Goal: Task Accomplishment & Management: Use online tool/utility

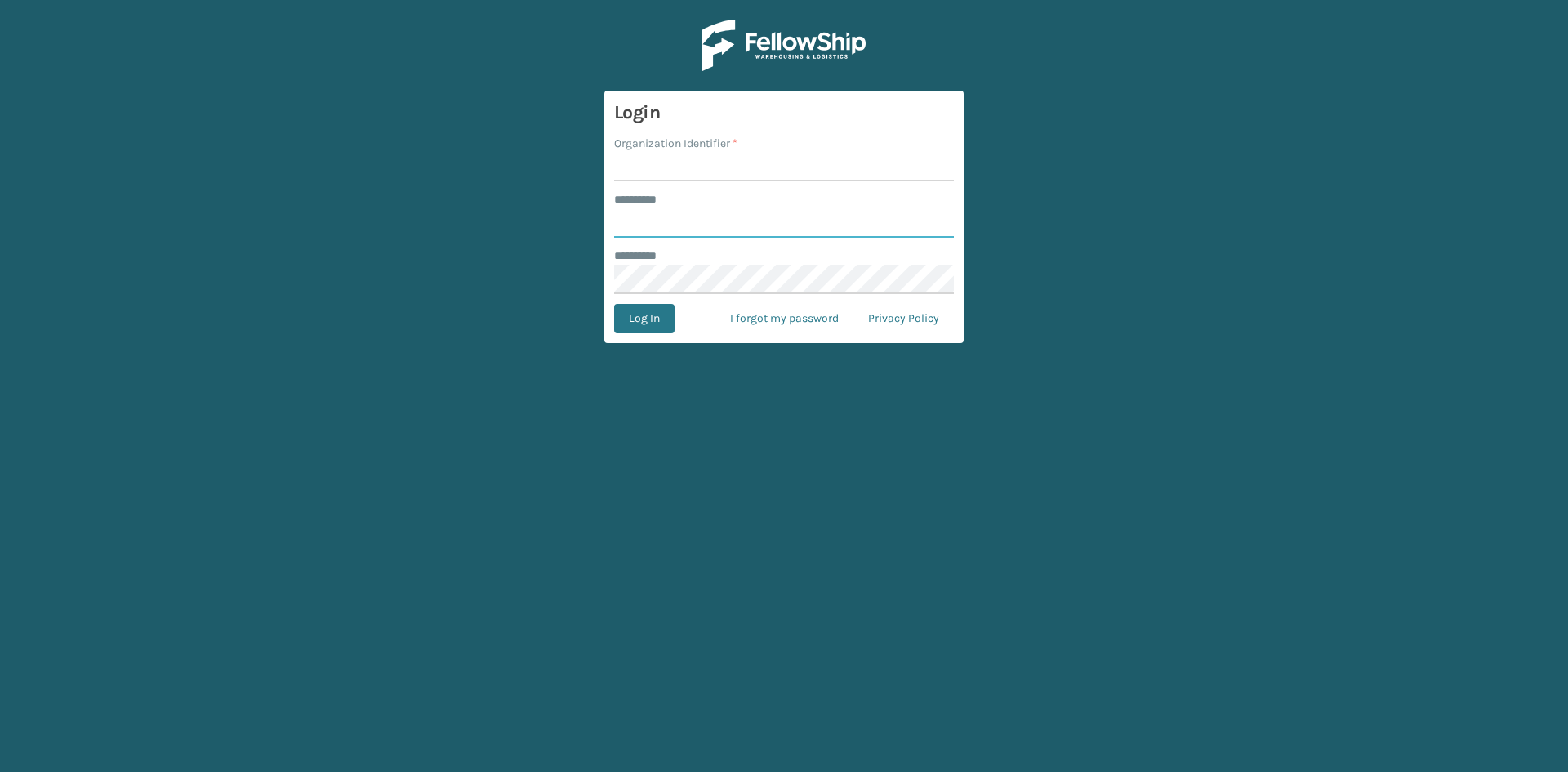
type input "*****"
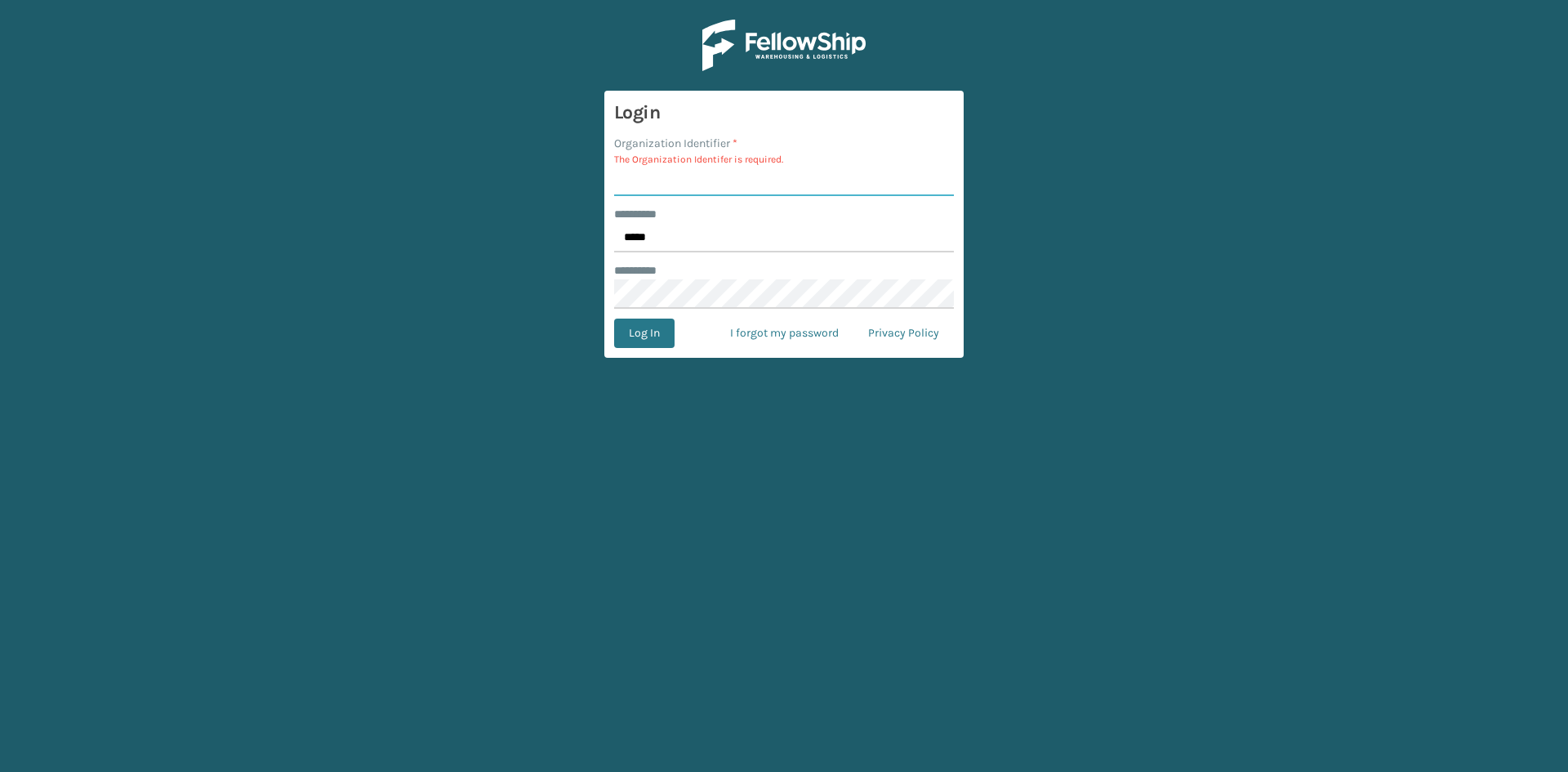
click at [687, 169] on input "Organization Identifier *" at bounding box center [784, 181] width 340 height 29
type input "sleepgeekz"
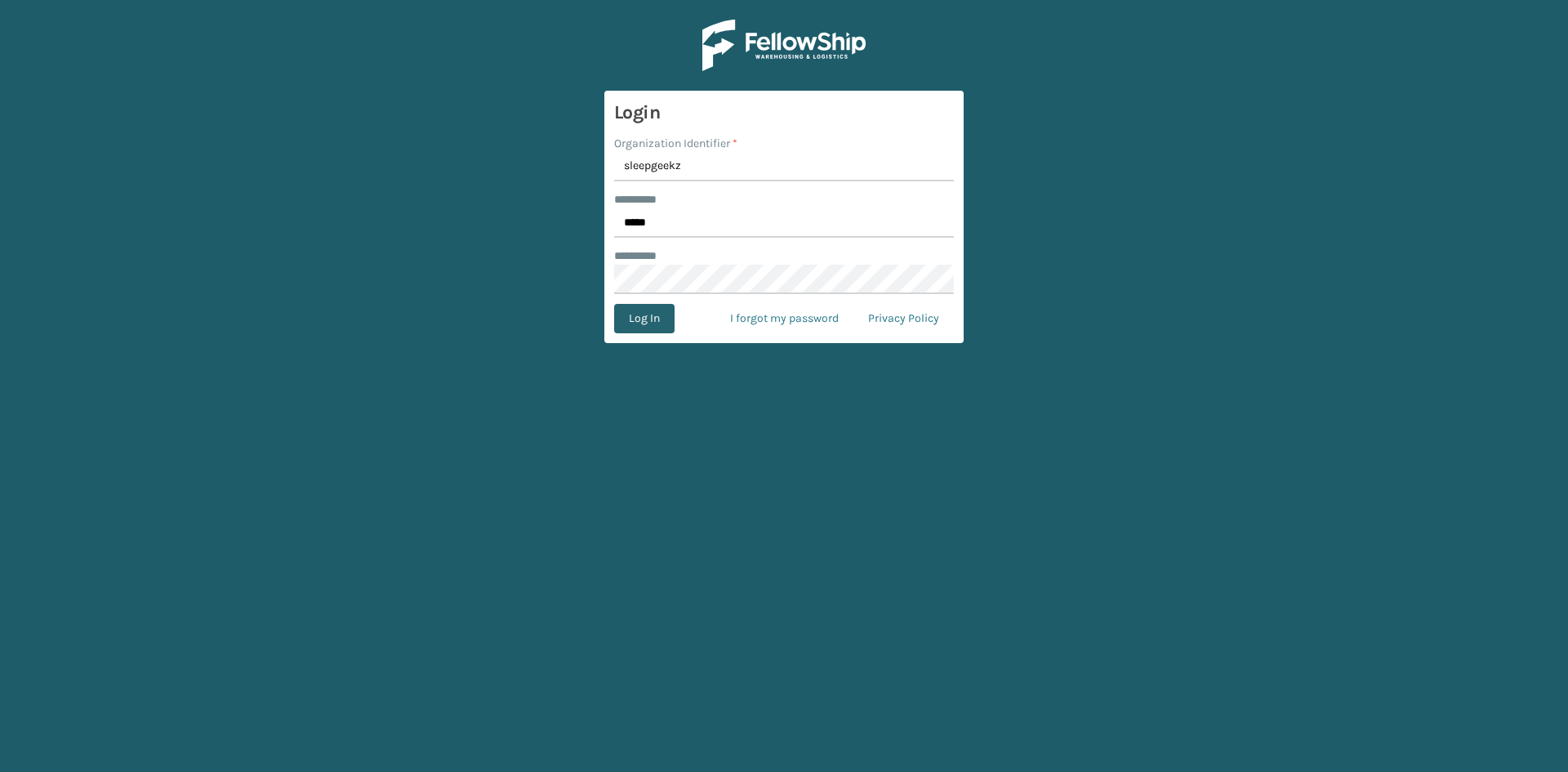
click at [643, 320] on button "Log In" at bounding box center [645, 319] width 60 height 29
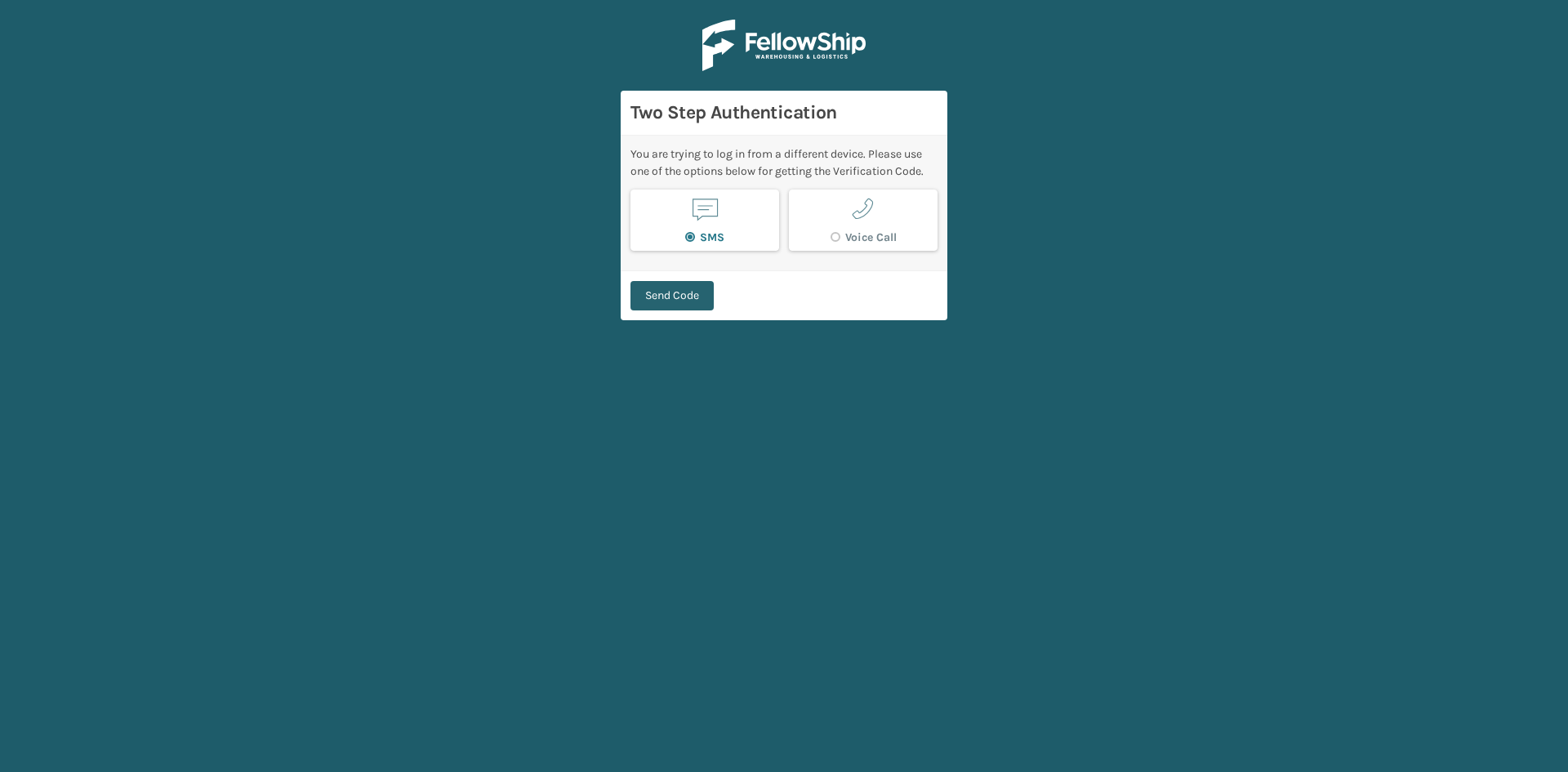
click at [669, 305] on button "Send Code" at bounding box center [672, 295] width 83 height 29
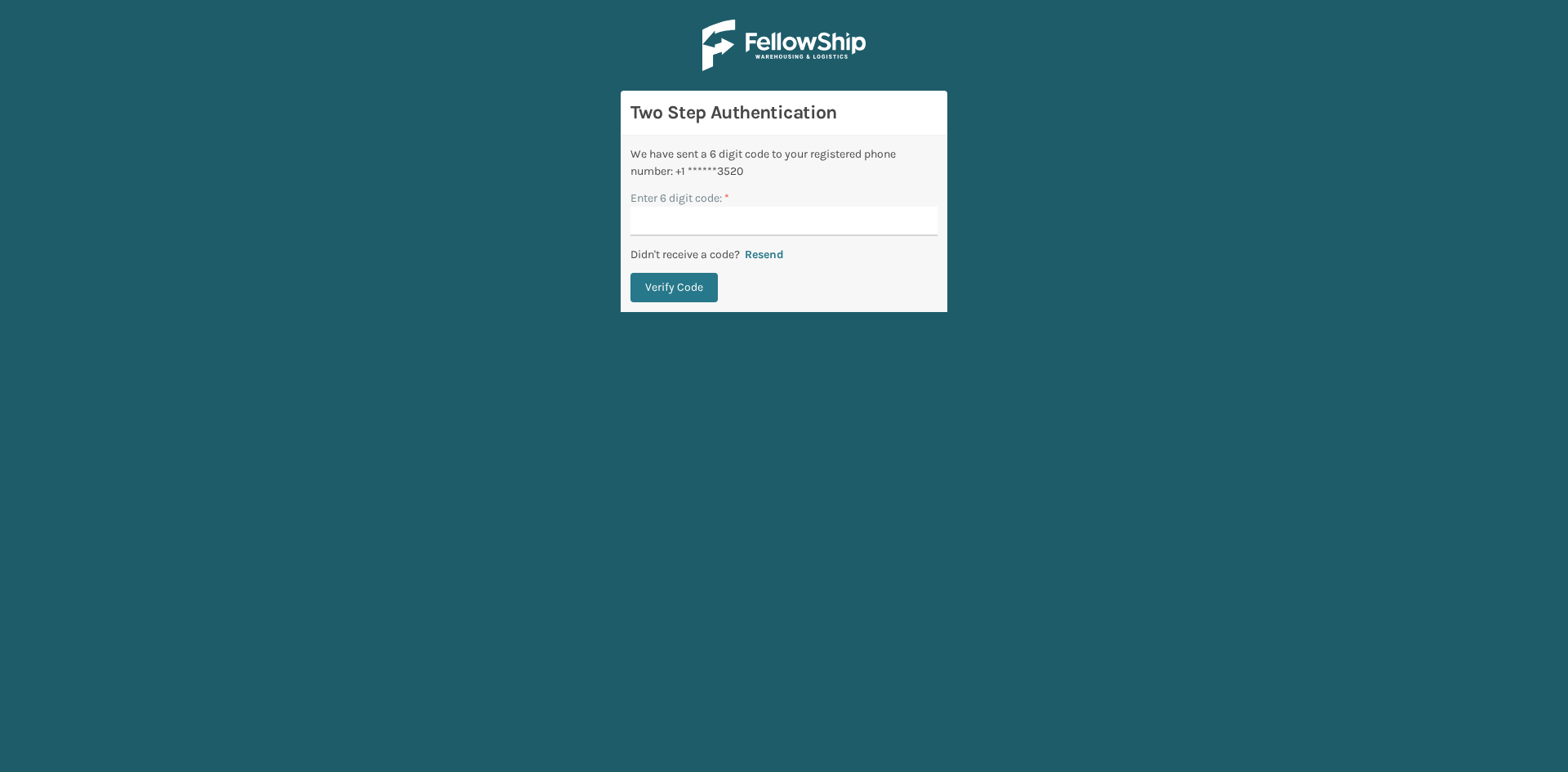
click at [679, 229] on input "Enter 6 digit code: *" at bounding box center [784, 222] width 307 height 29
click at [677, 277] on button "Verify Code" at bounding box center [675, 288] width 88 height 29
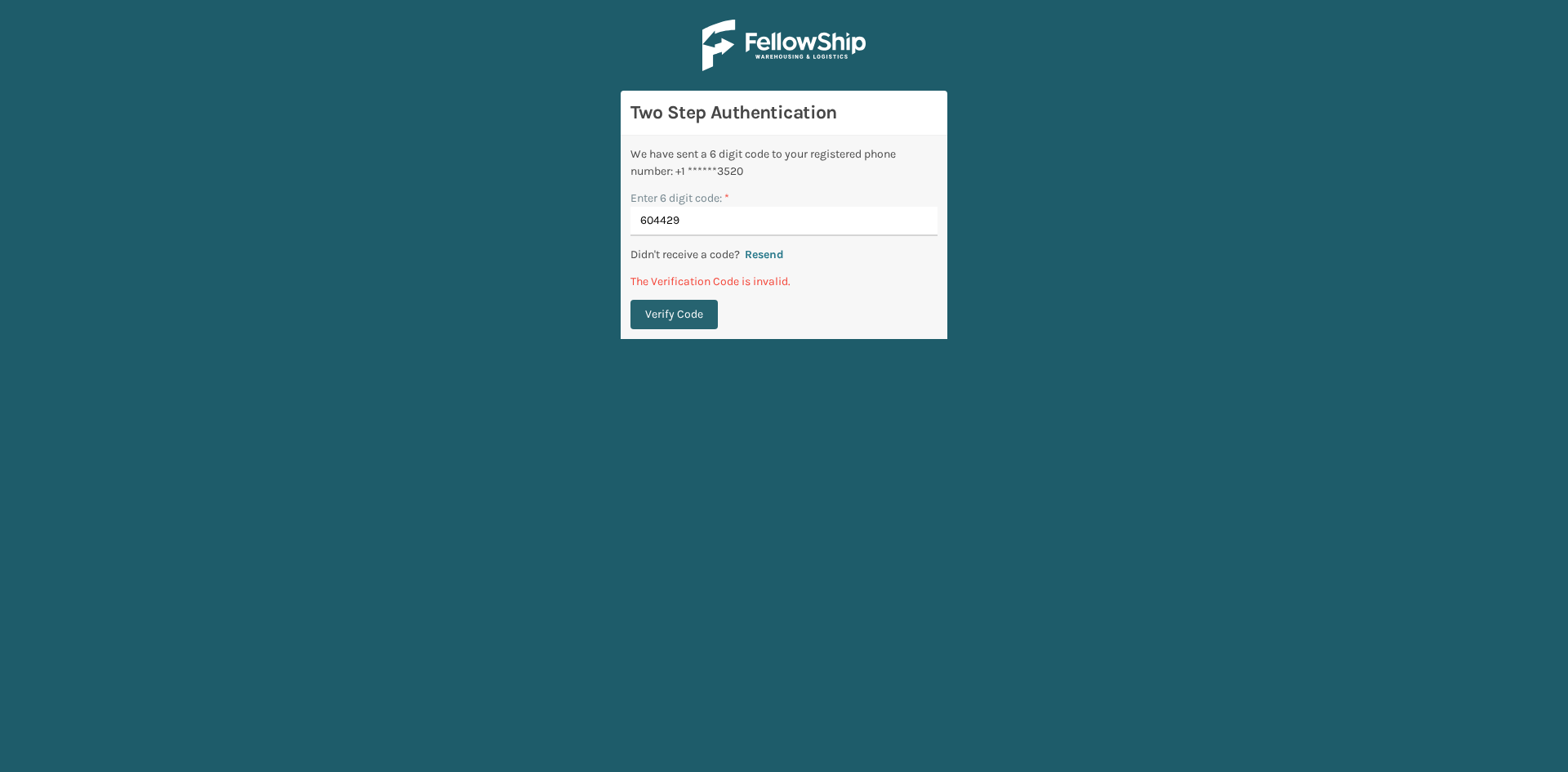
click at [675, 314] on button "Verify Code" at bounding box center [675, 314] width 88 height 29
drag, startPoint x: 693, startPoint y: 217, endPoint x: 558, endPoint y: 205, distance: 135.5
click at [558, 205] on main "Two Step Authentication We have sent a 6 digit code to your registered phone nu…" at bounding box center [784, 386] width 1568 height 772
type input "602429"
click at [631, 300] on button "Verify Code" at bounding box center [675, 314] width 88 height 29
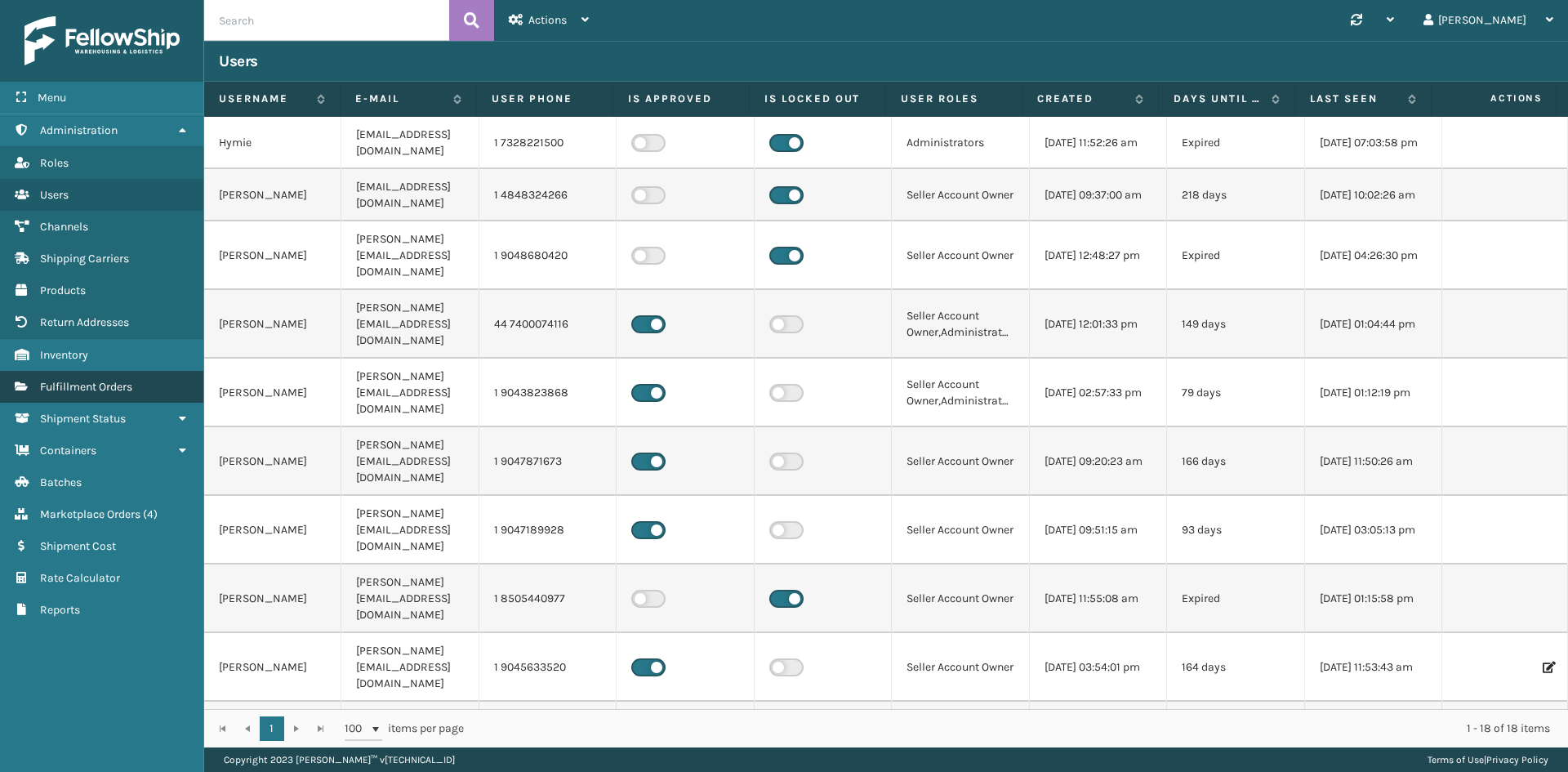
click at [85, 394] on link "Fulfillment Orders" at bounding box center [101, 386] width 203 height 32
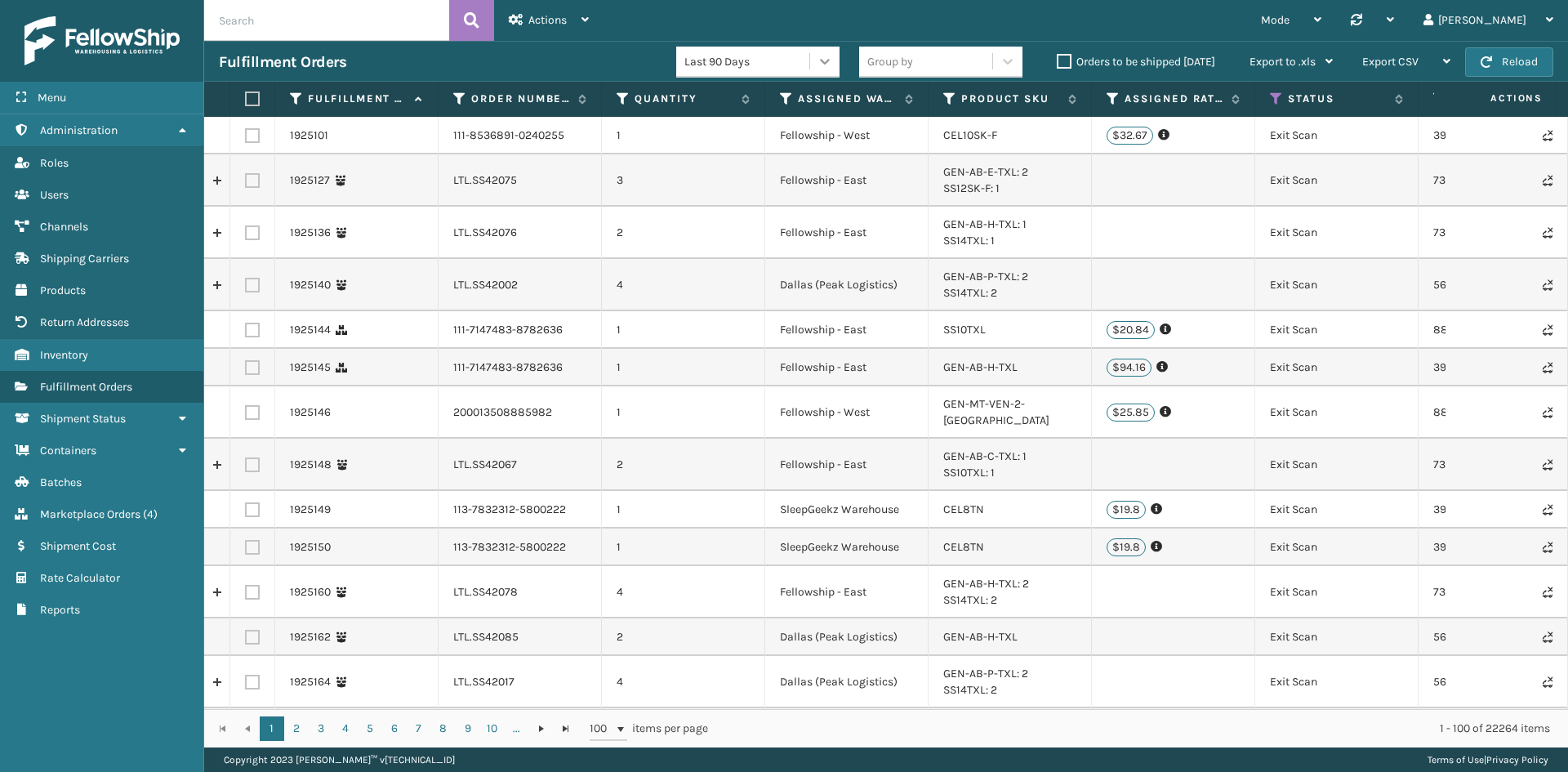
click at [827, 70] on div at bounding box center [825, 61] width 29 height 29
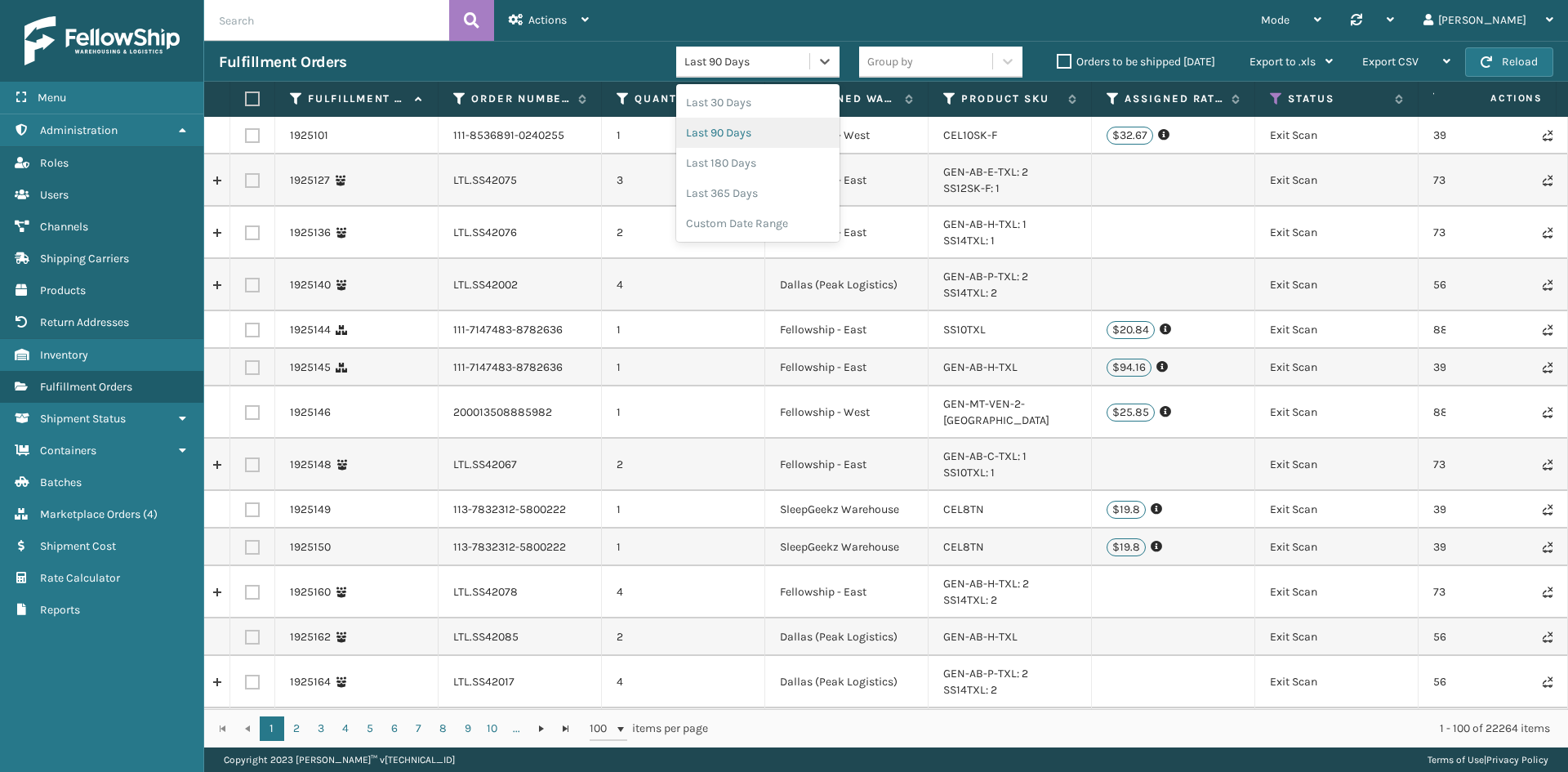
click at [766, 143] on div "Last 90 Days" at bounding box center [758, 132] width 163 height 30
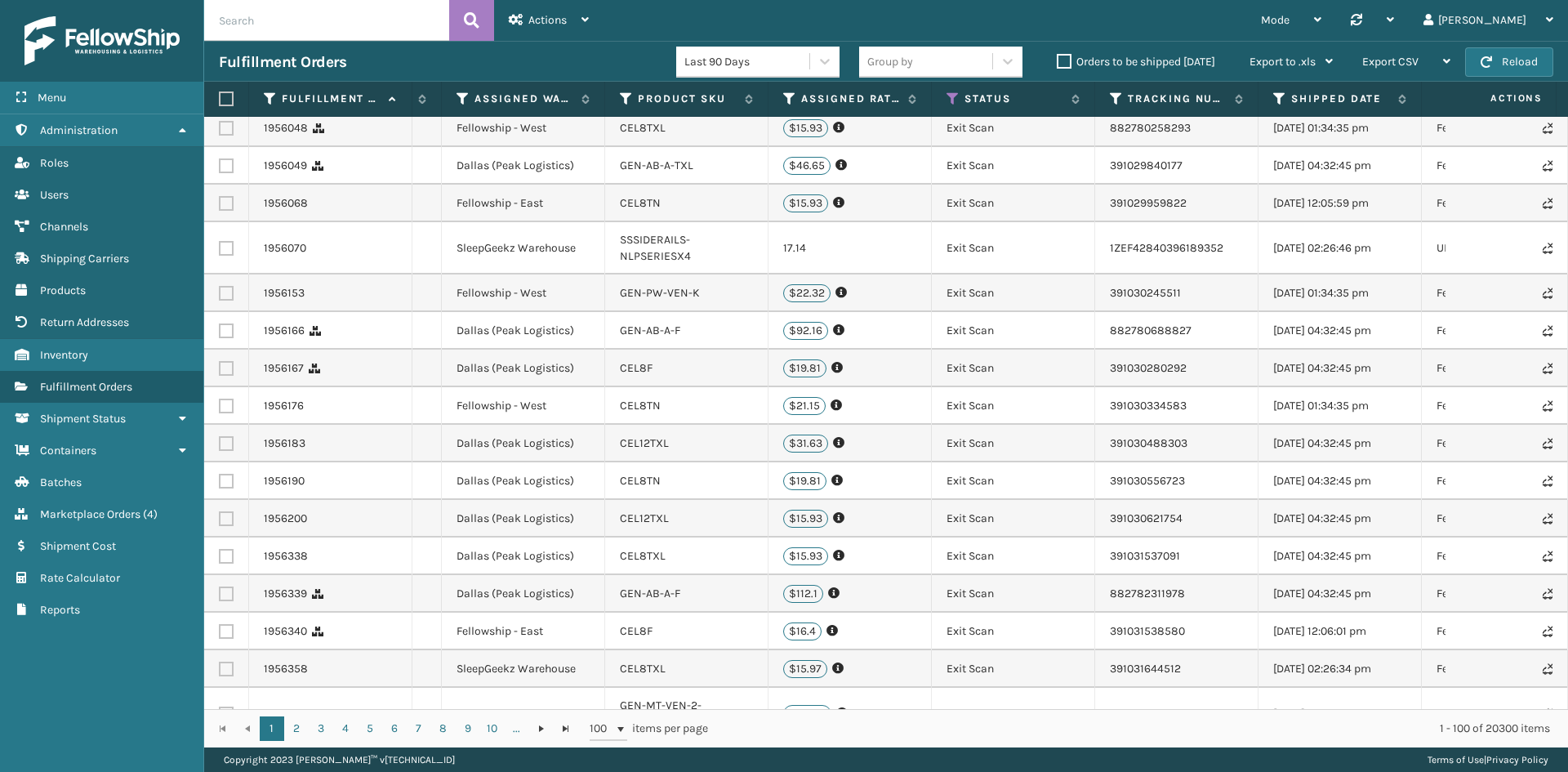
scroll to position [0, 324]
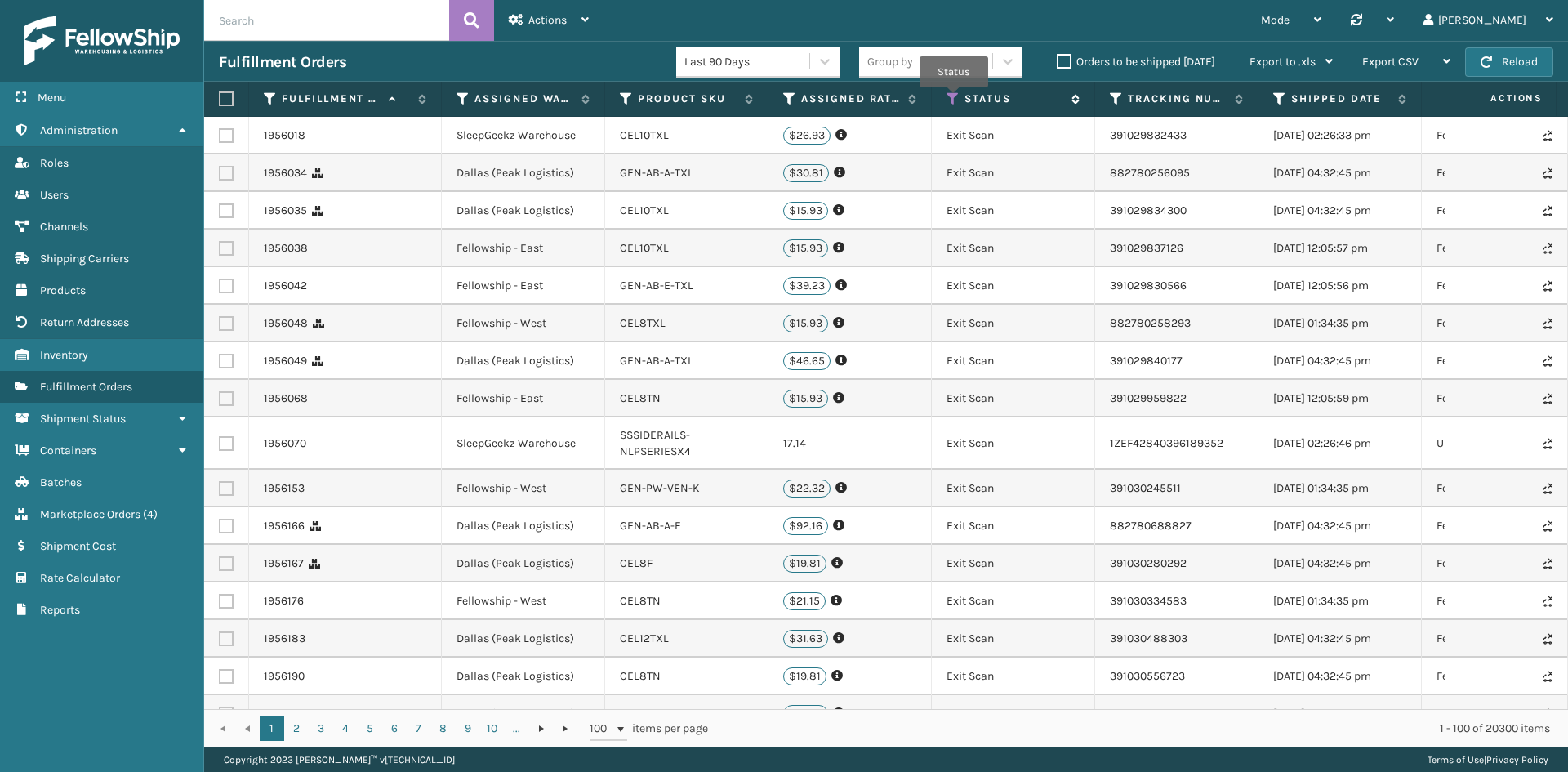
click at [954, 99] on icon at bounding box center [953, 99] width 13 height 15
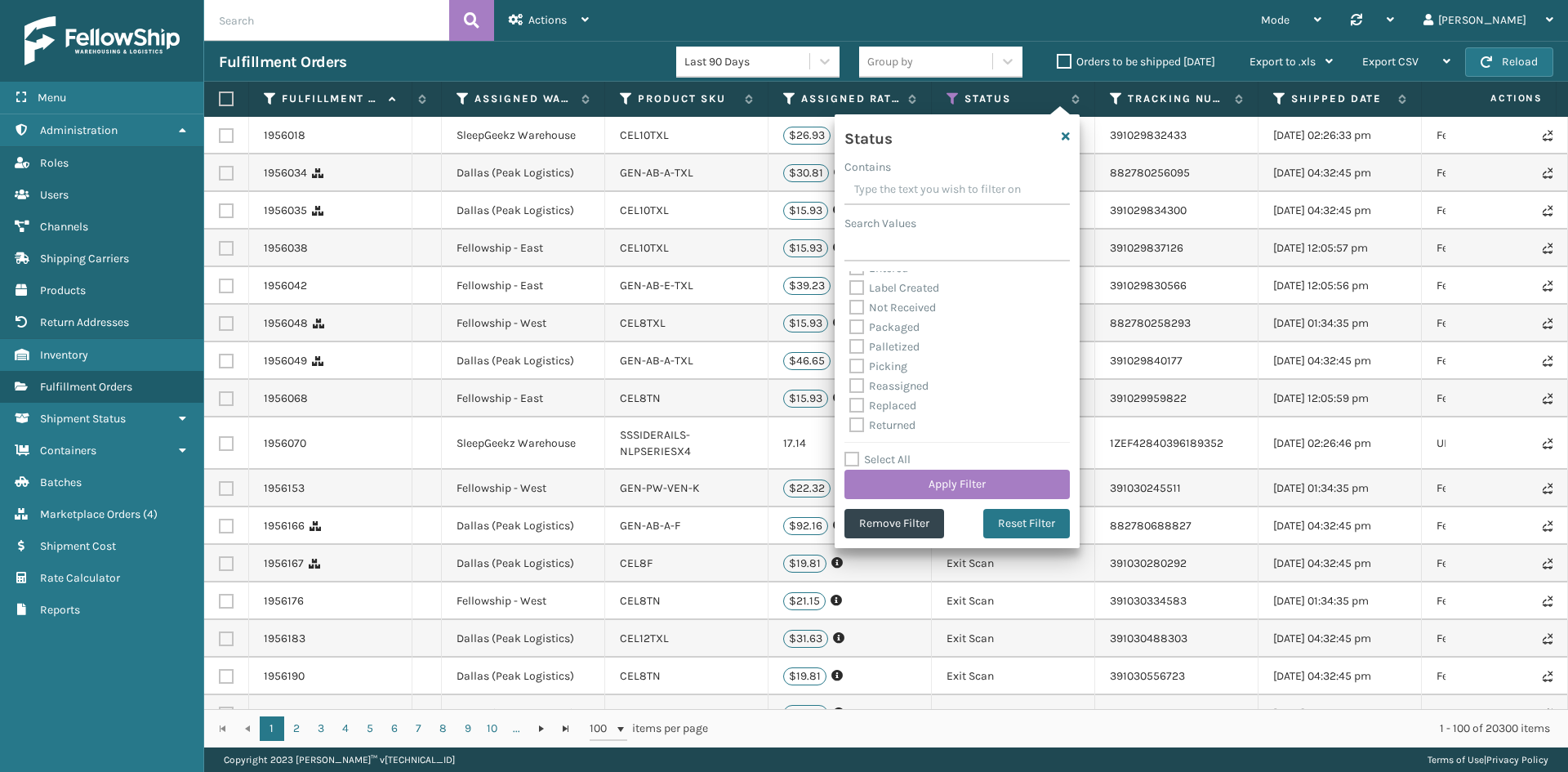
scroll to position [92, 0]
click at [1071, 133] on div "Status" at bounding box center [957, 142] width 245 height 34
click at [1066, 139] on icon "button" at bounding box center [1066, 136] width 9 height 11
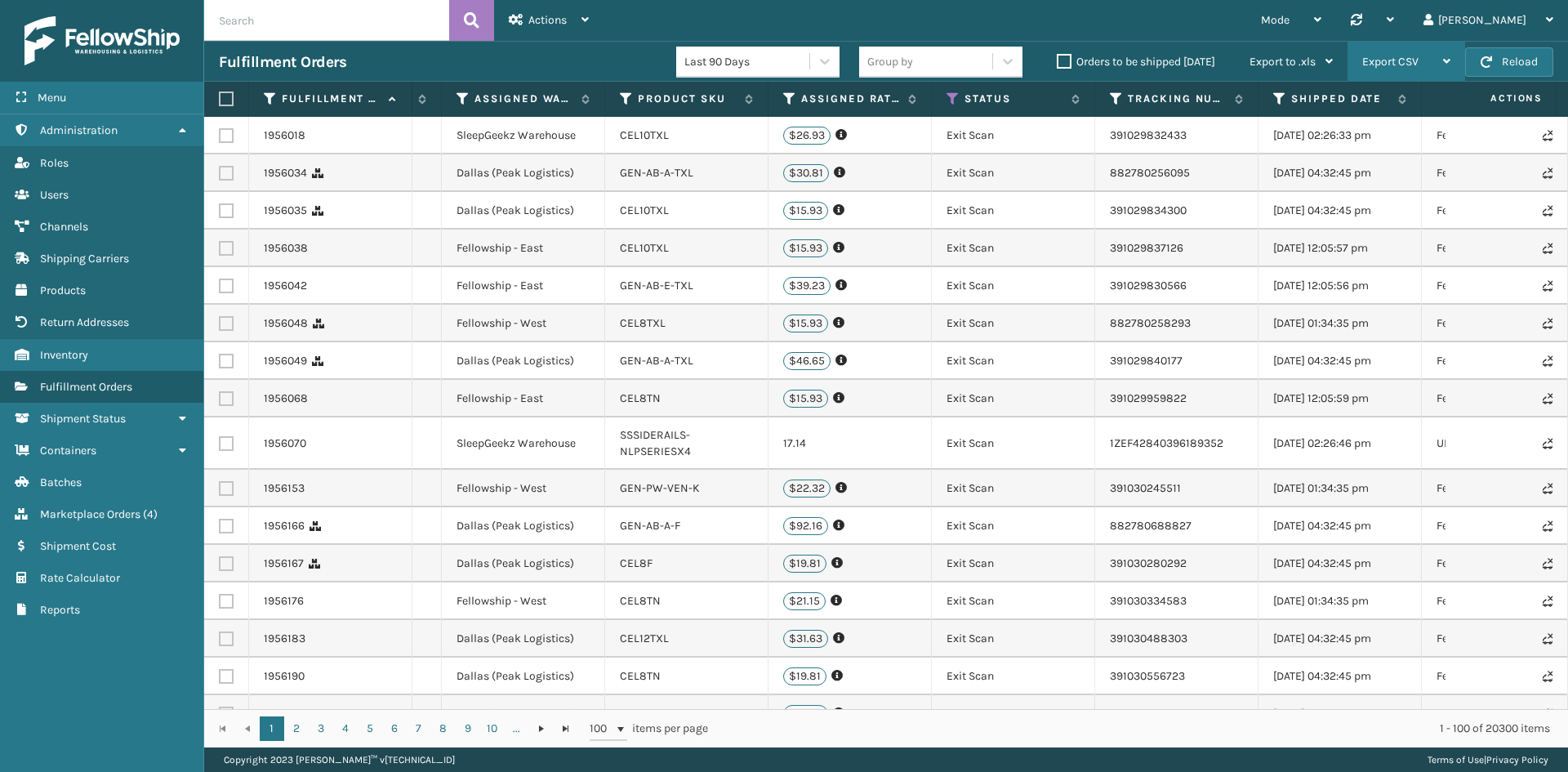
click at [1369, 70] on div "Export CSV" at bounding box center [1406, 63] width 88 height 41
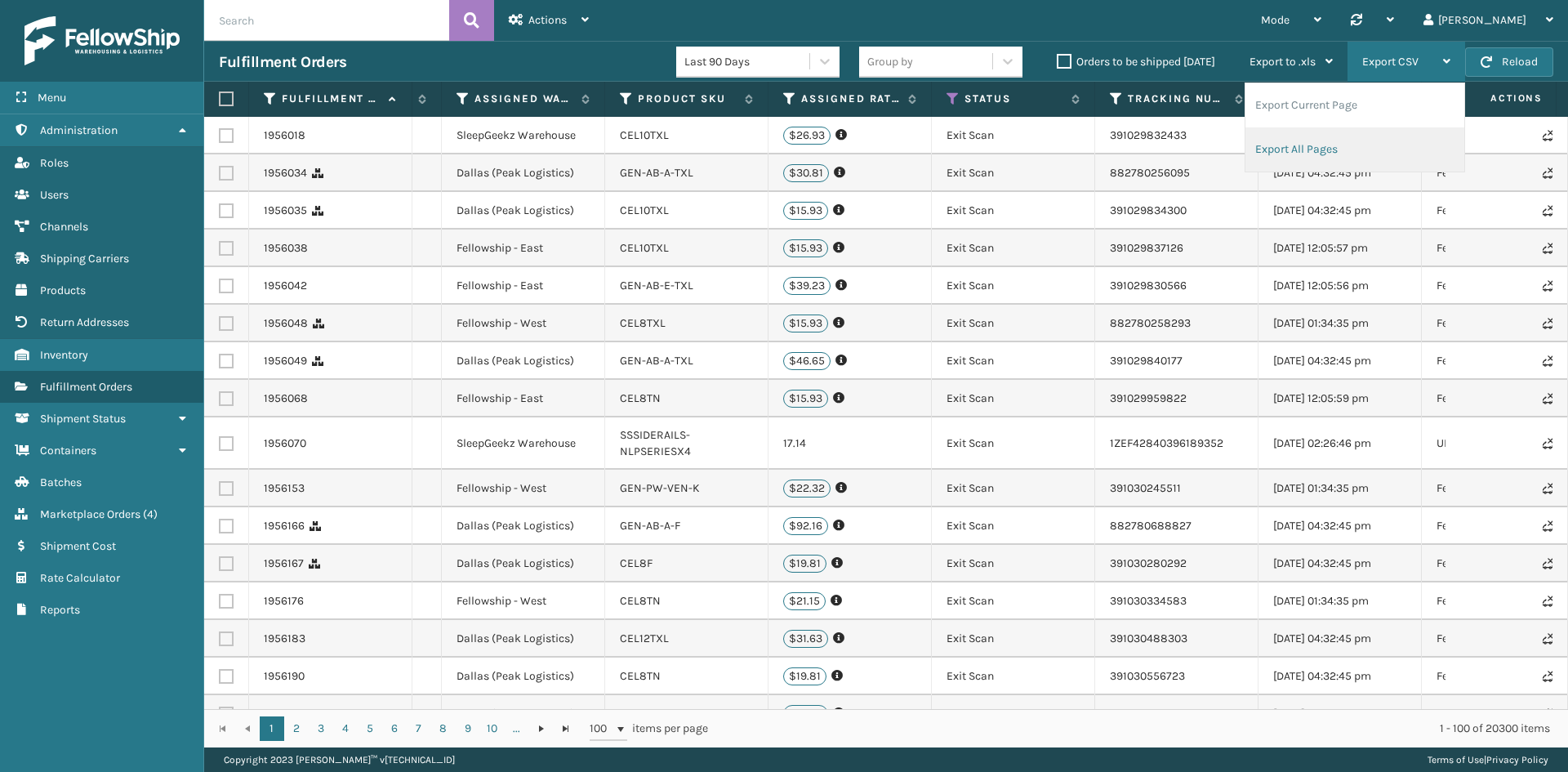
click at [1312, 143] on li "Export All Pages" at bounding box center [1354, 149] width 219 height 44
